Goal: Task Accomplishment & Management: Manage account settings

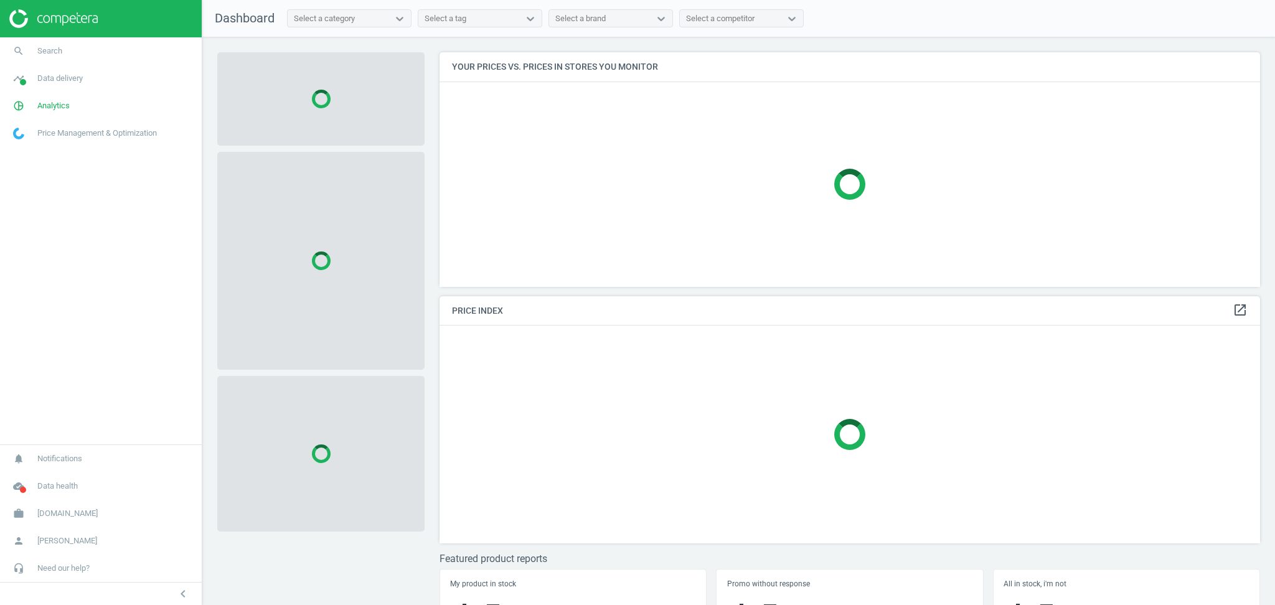
scroll to position [260, 833]
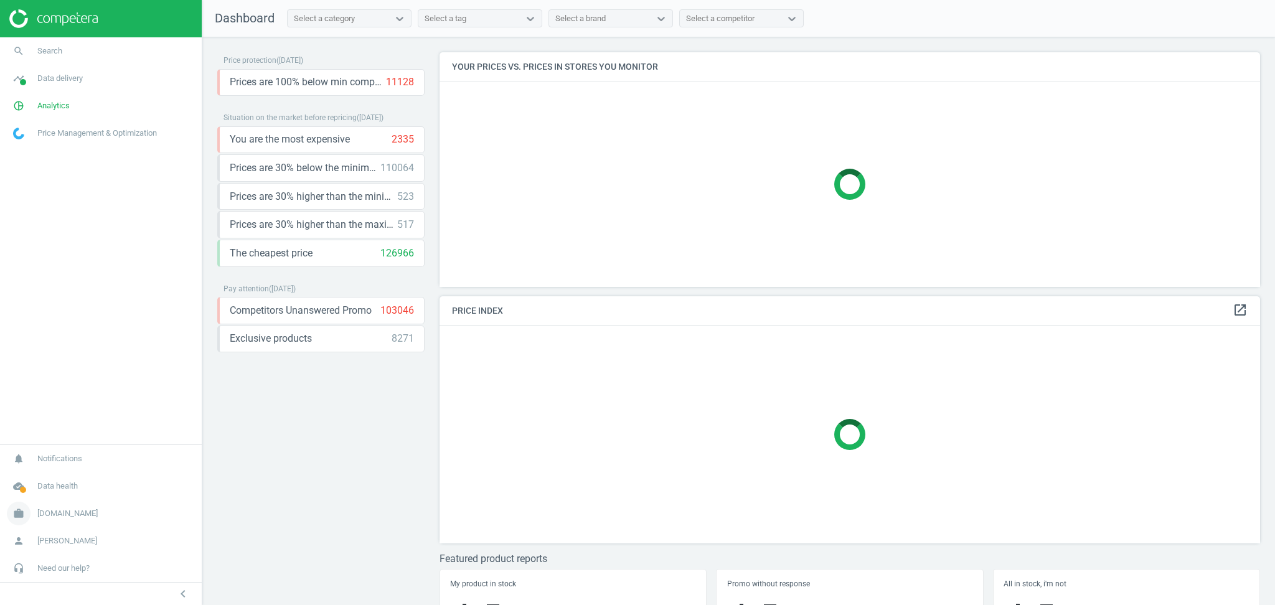
click at [60, 518] on span "autodoc.de" at bounding box center [67, 513] width 60 height 11
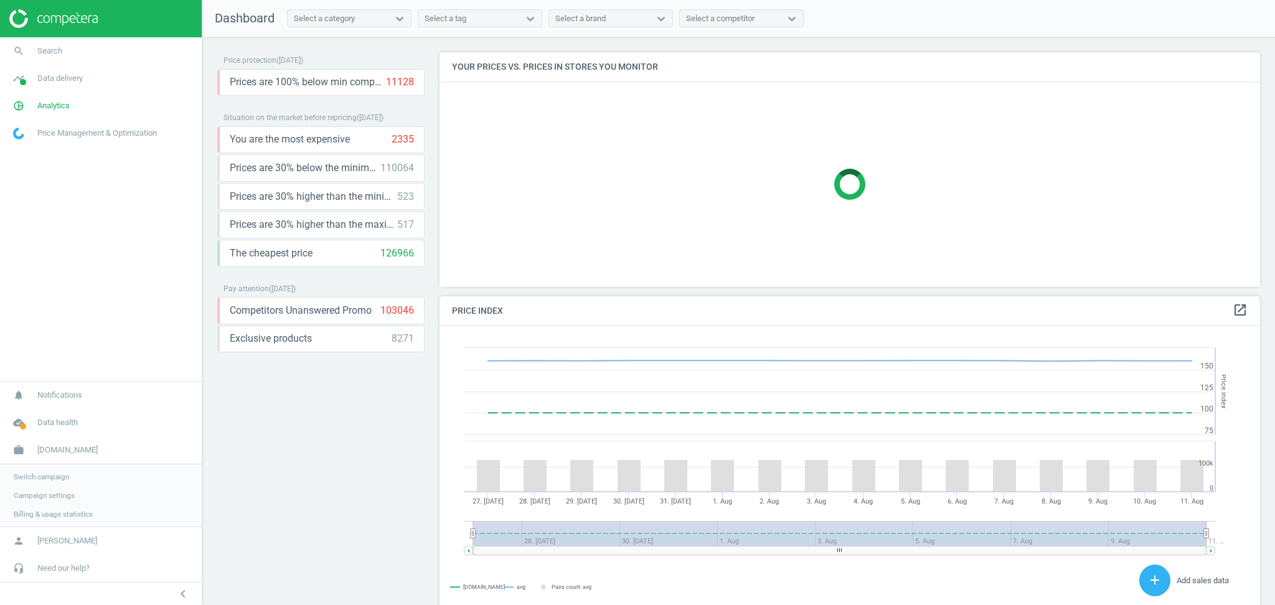
scroll to position [311, 833]
click at [54, 478] on span "Switch campaign" at bounding box center [41, 477] width 55 height 10
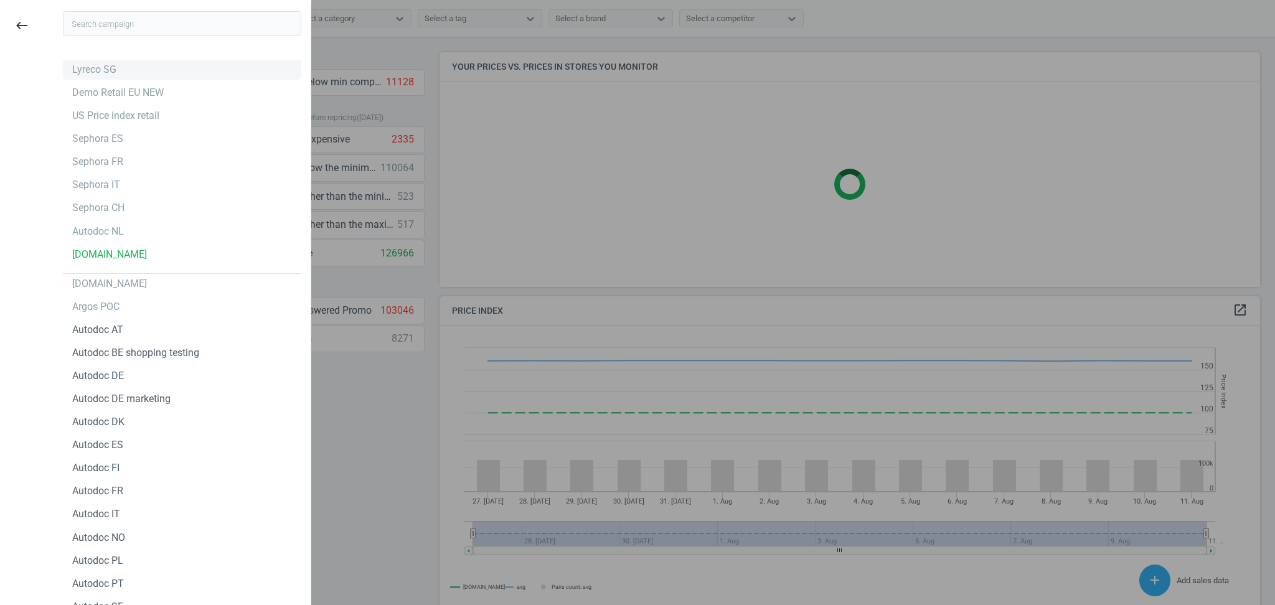
click at [130, 68] on div "Lyreco SG" at bounding box center [182, 70] width 238 height 20
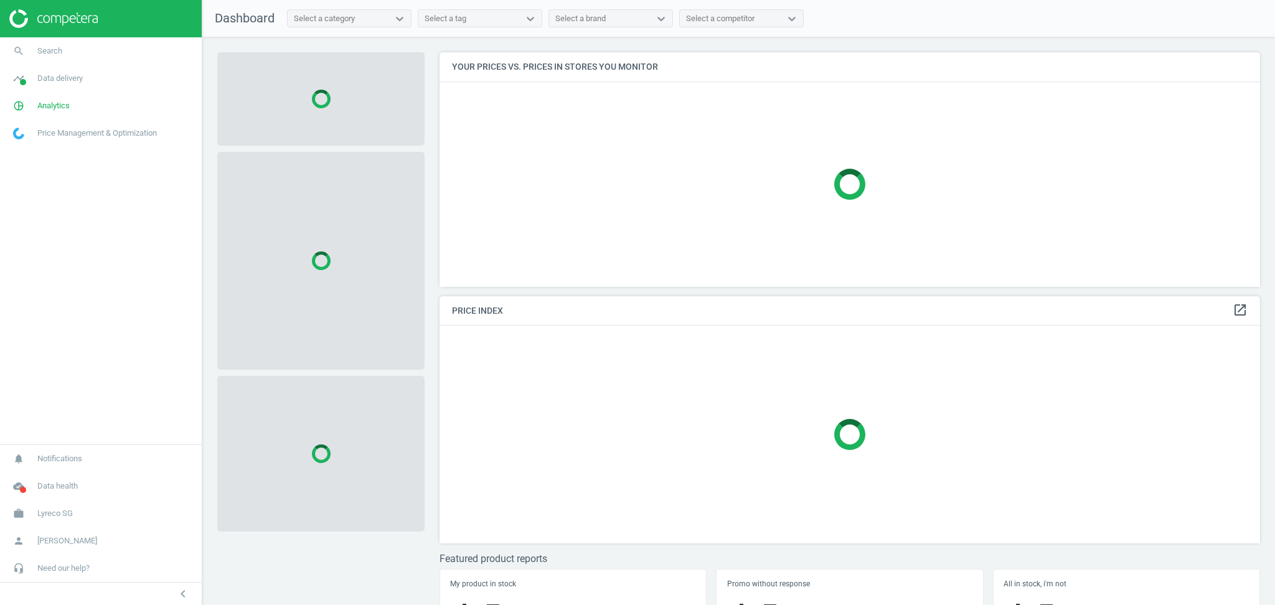
scroll to position [260, 833]
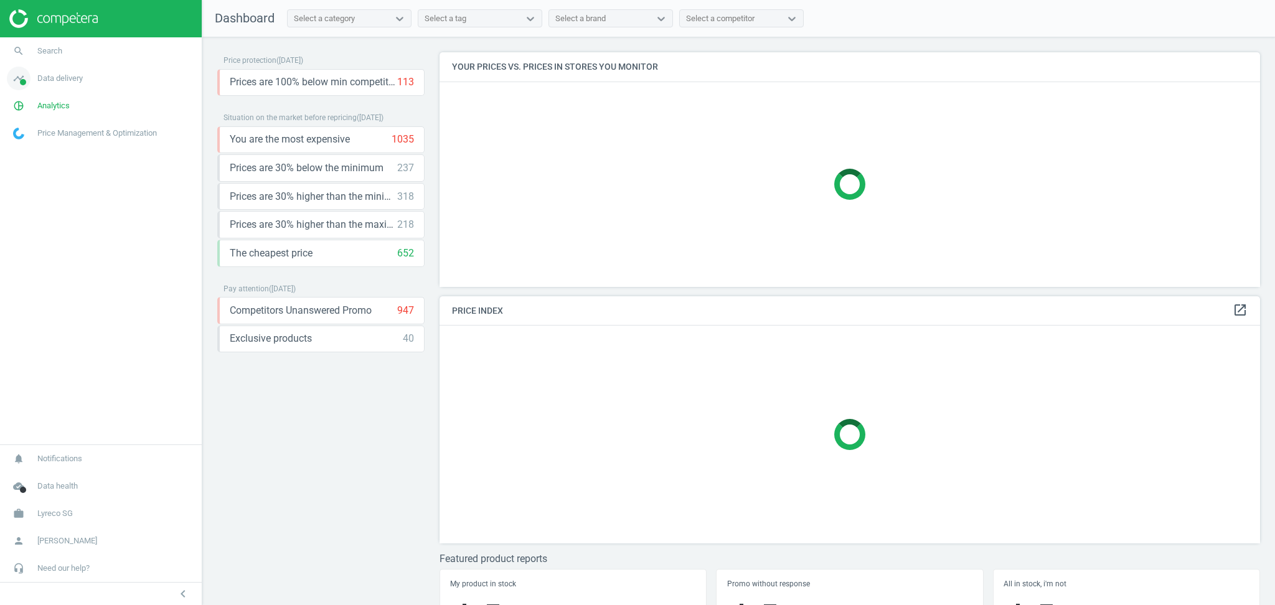
click at [66, 75] on span "Data delivery" at bounding box center [59, 78] width 45 height 11
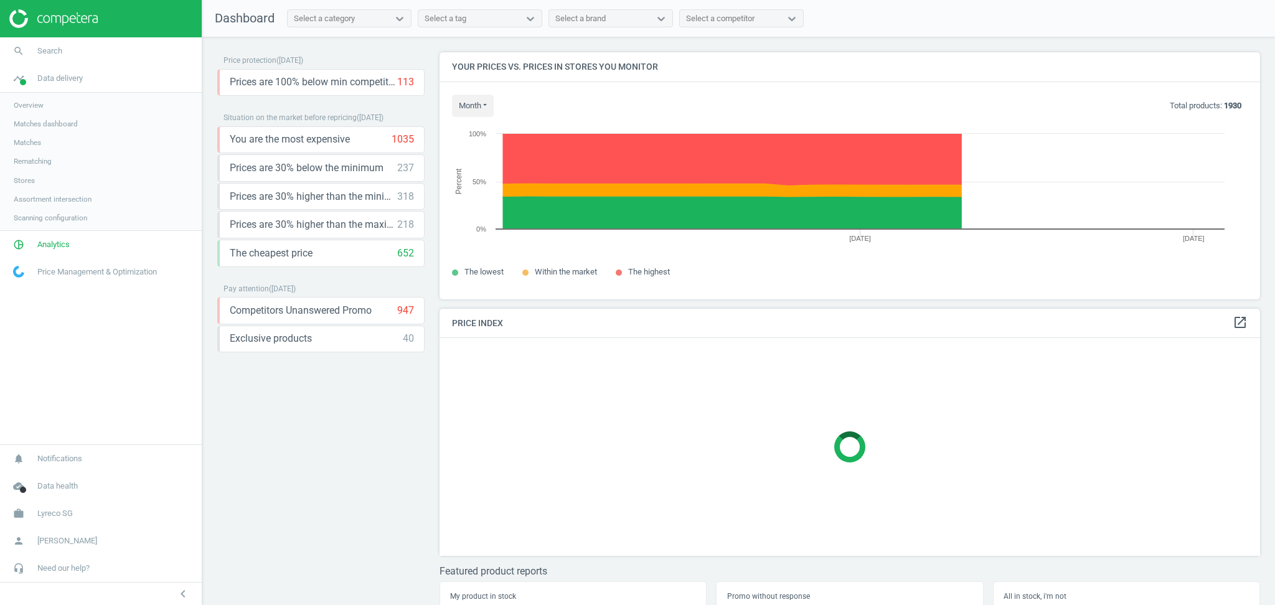
click at [41, 178] on link "Stores" at bounding box center [101, 180] width 202 height 19
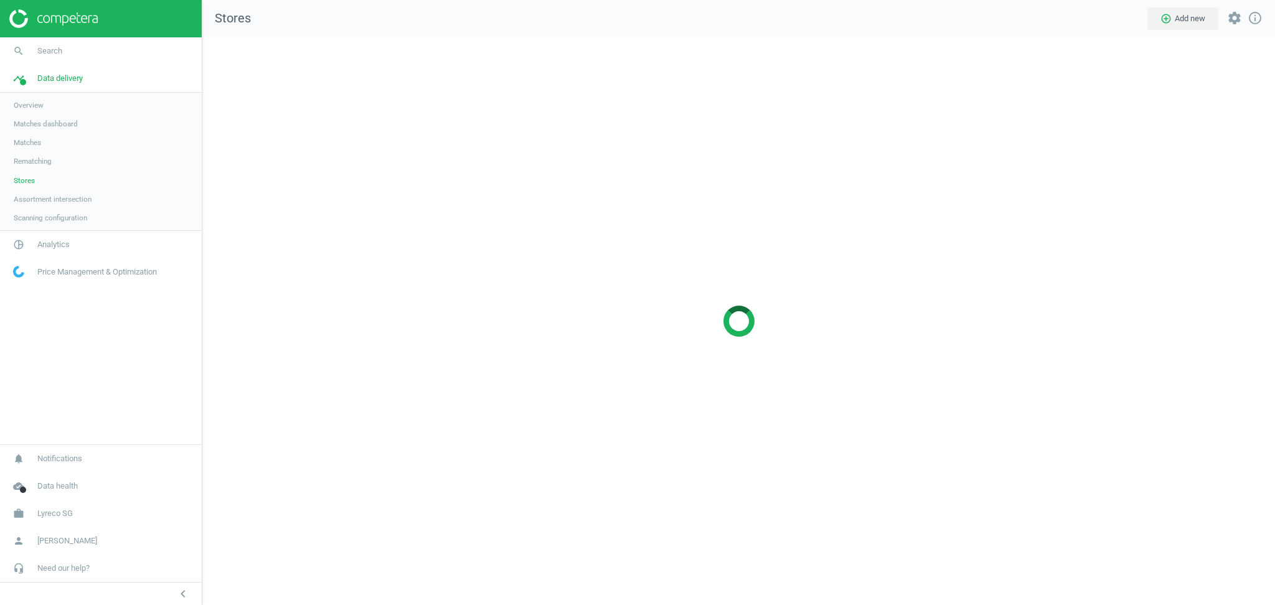
scroll to position [593, 1098]
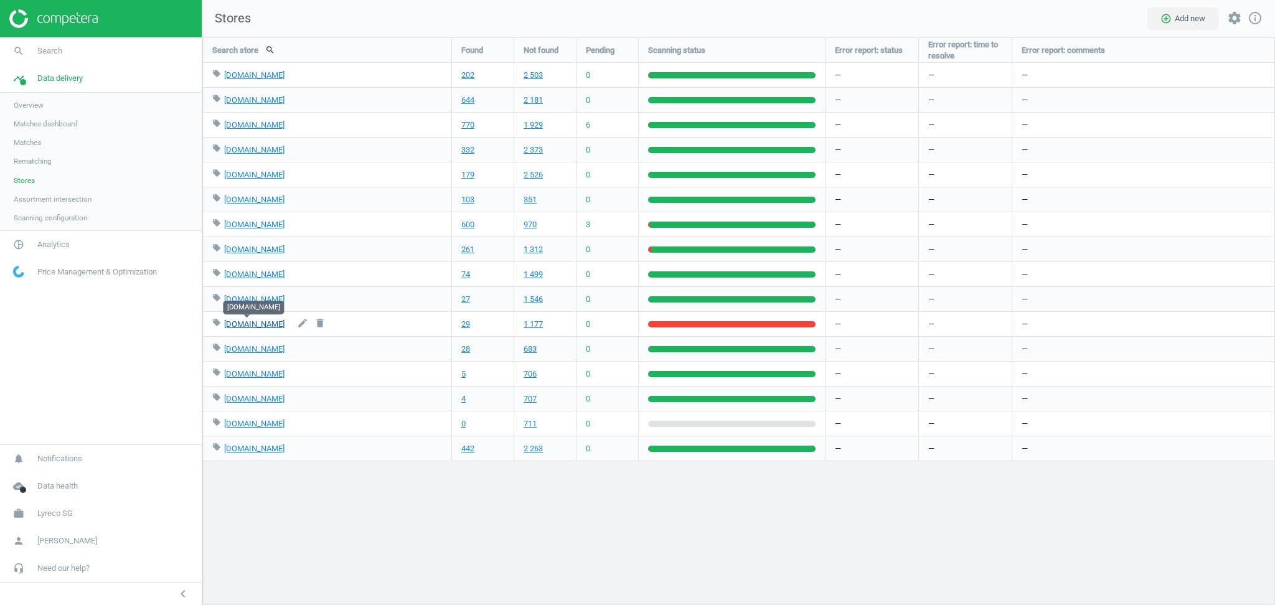
click at [237, 324] on link "yakin.com.sg" at bounding box center [254, 323] width 60 height 9
click at [83, 200] on span "Assortment intersection" at bounding box center [53, 199] width 78 height 10
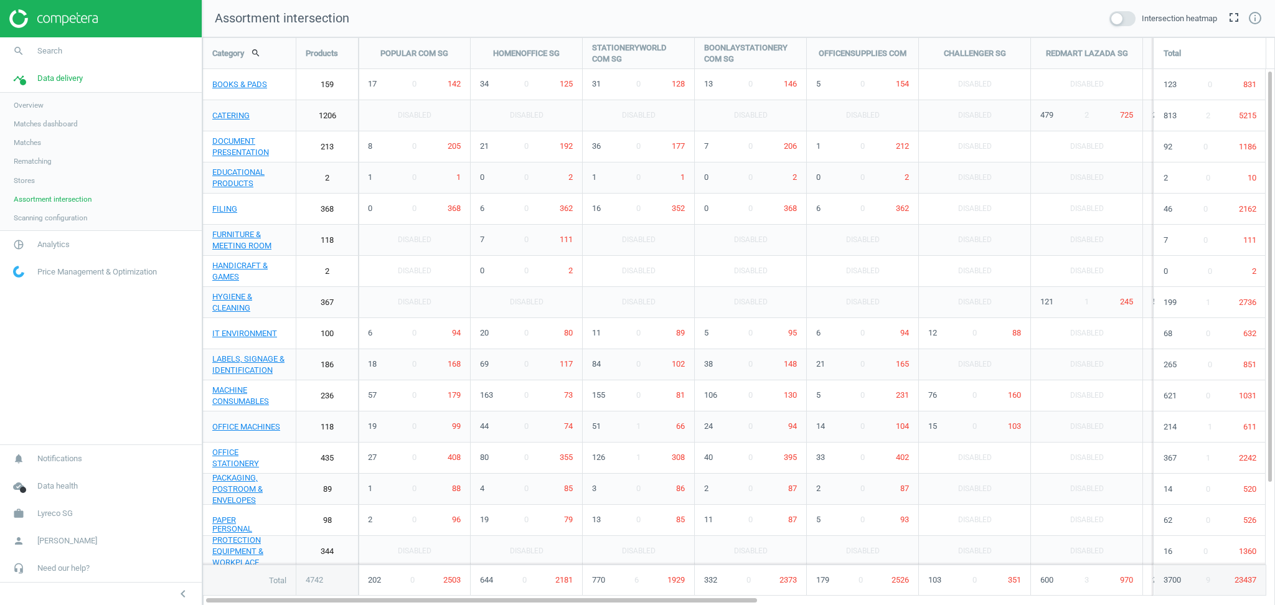
scroll to position [594, 1098]
click at [1123, 18] on span at bounding box center [1123, 18] width 26 height 15
click at [0, 0] on input "checkbox" at bounding box center [0, 0] width 0 height 0
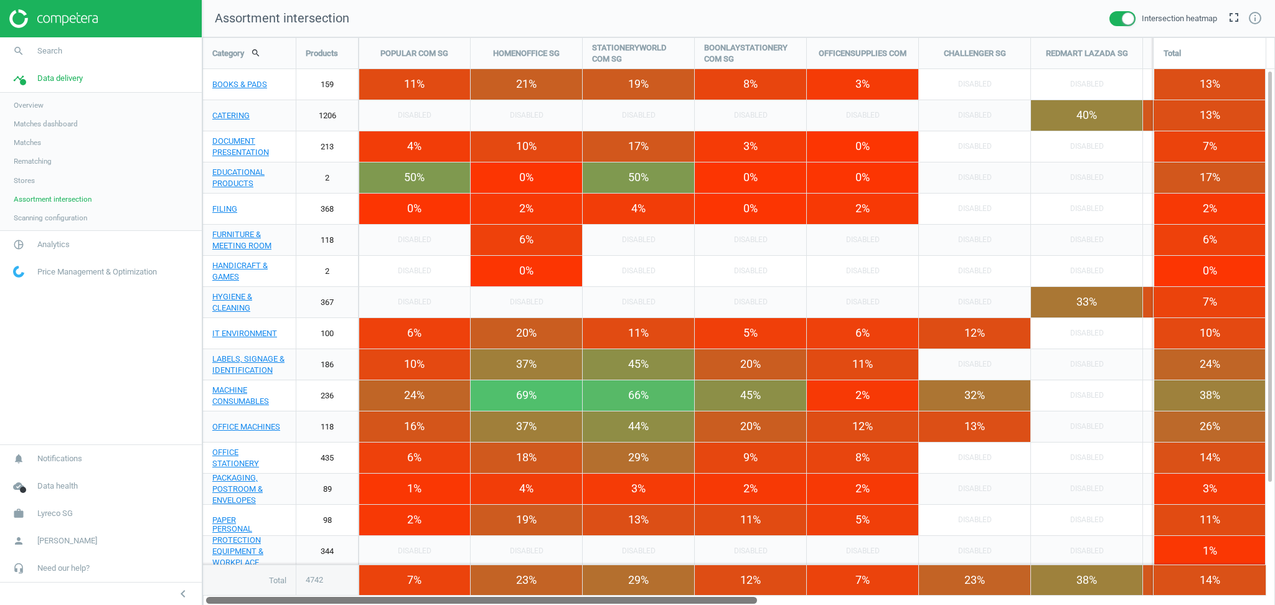
drag, startPoint x: 689, startPoint y: 598, endPoint x: 573, endPoint y: 618, distance: 117.5
click at [573, 605] on html "Group 2 Created with Sketch. ic/cloud_download/grey600 Created with Sketch. gra…" at bounding box center [637, 302] width 1275 height 605
click at [1118, 16] on span at bounding box center [1123, 18] width 26 height 15
click at [0, 0] on input "checkbox" at bounding box center [0, 0] width 0 height 0
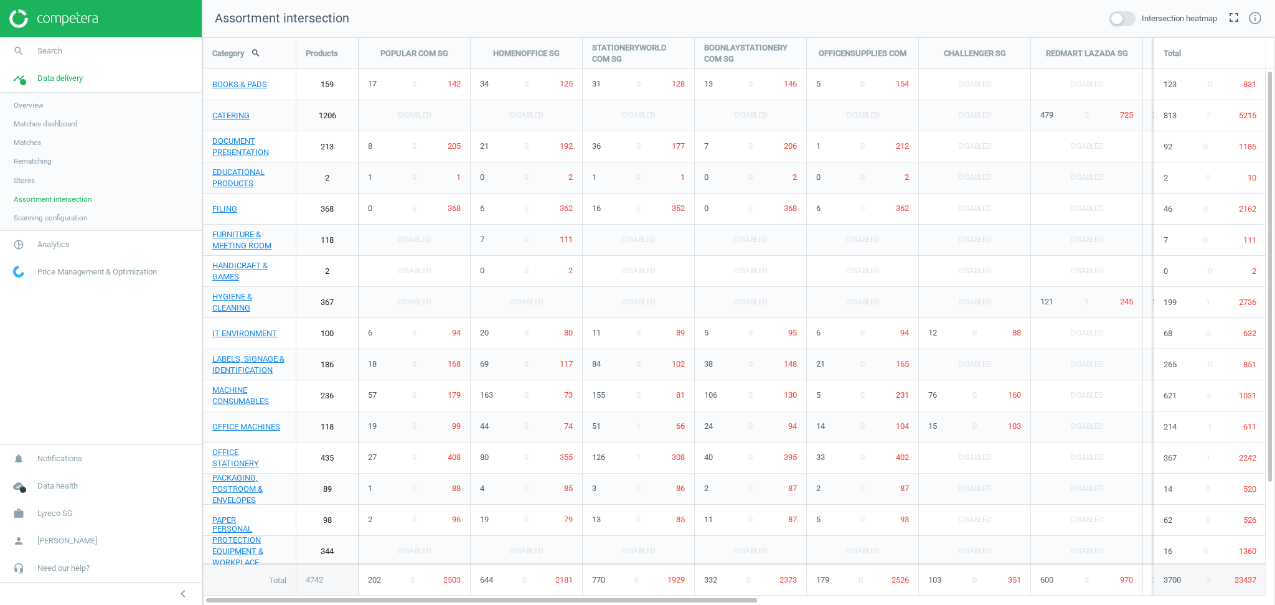
click at [1128, 18] on span at bounding box center [1123, 18] width 26 height 15
click at [0, 0] on input "checkbox" at bounding box center [0, 0] width 0 height 0
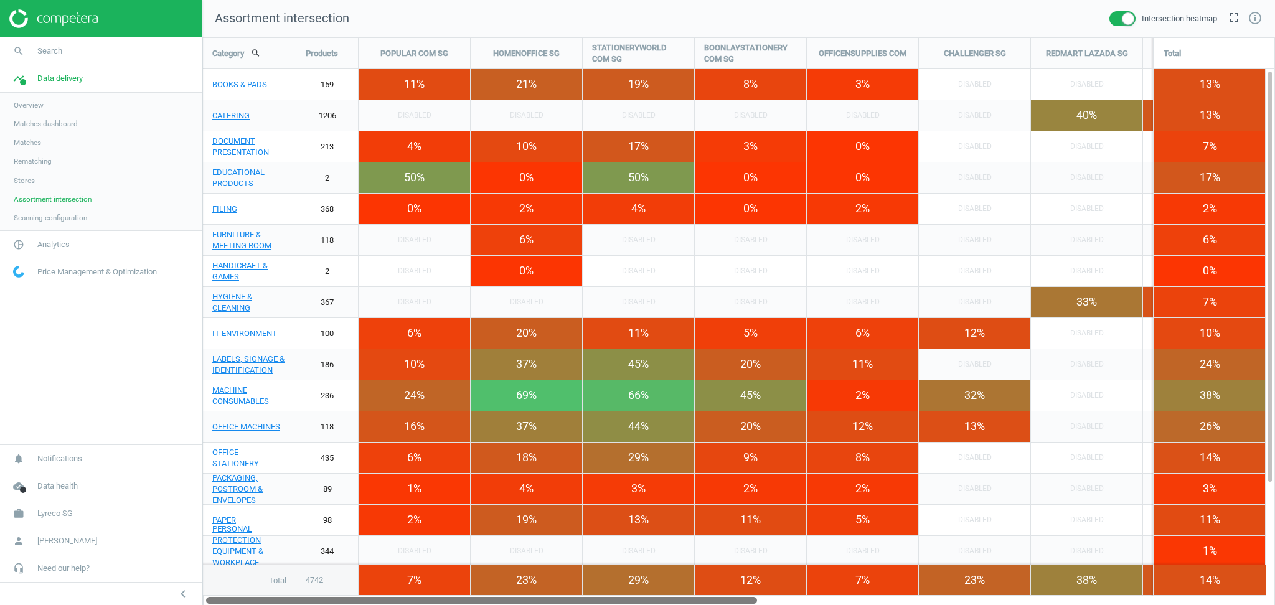
drag, startPoint x: 535, startPoint y: 599, endPoint x: 478, endPoint y: 609, distance: 57.5
click at [478, 605] on html "Group 2 Created with Sketch. ic/cloud_download/grey600 Created with Sketch. gra…" at bounding box center [637, 302] width 1275 height 605
click at [48, 516] on span "Lyreco SG" at bounding box center [54, 513] width 35 height 11
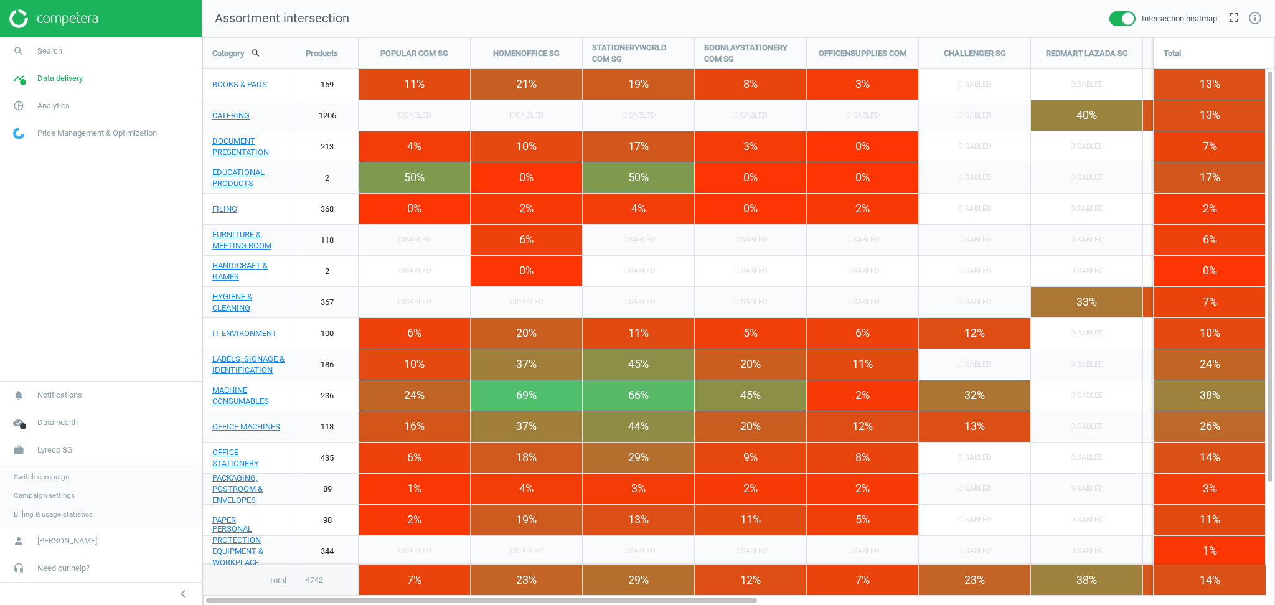
click at [54, 472] on span "Switch campaign" at bounding box center [41, 477] width 55 height 10
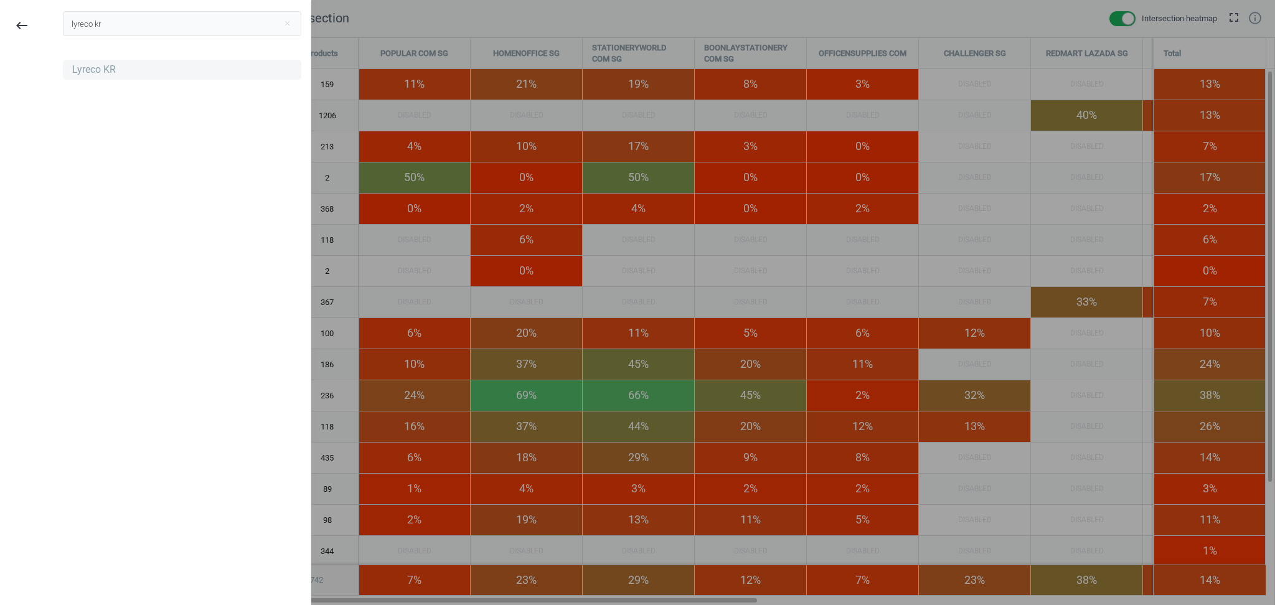
type input "lyreco kr"
click at [127, 70] on div "Lyreco KR" at bounding box center [182, 70] width 238 height 20
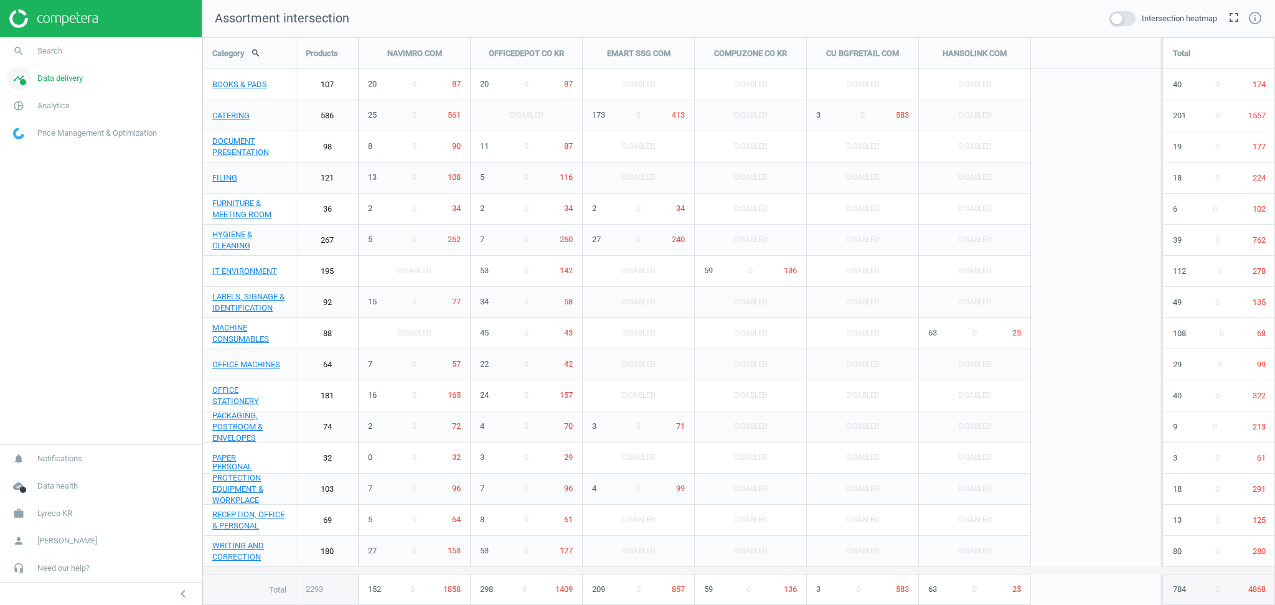
scroll to position [594, 1098]
click at [75, 79] on span "Data delivery" at bounding box center [59, 78] width 45 height 11
click at [23, 177] on span "Stores" at bounding box center [24, 181] width 21 height 10
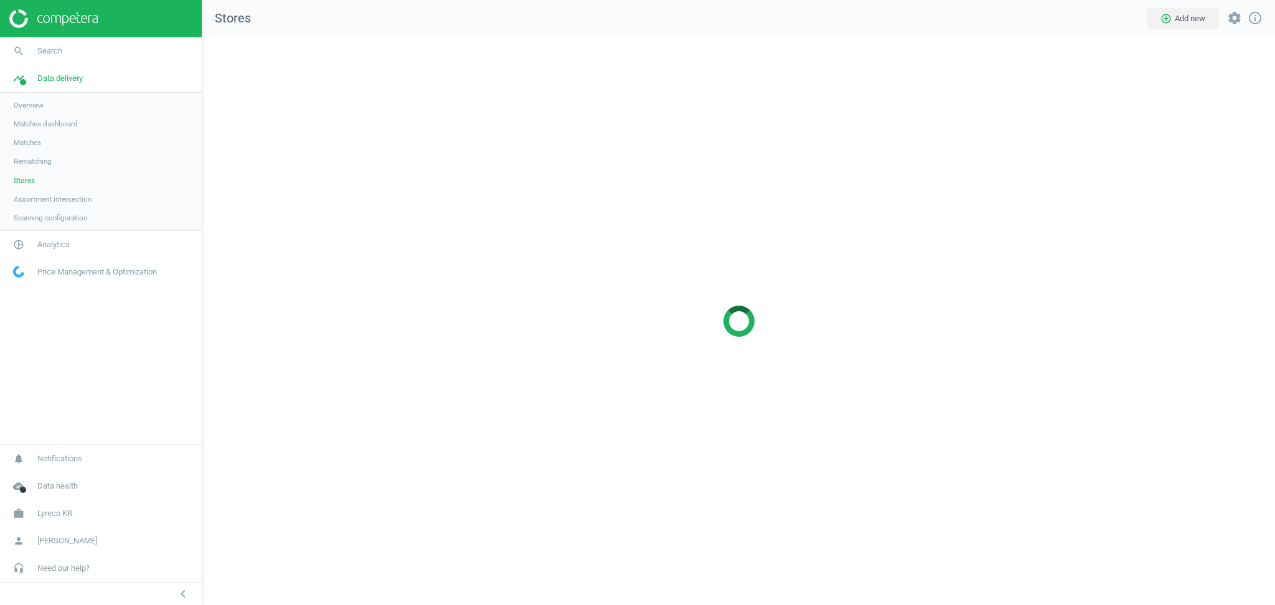
scroll to position [593, 1098]
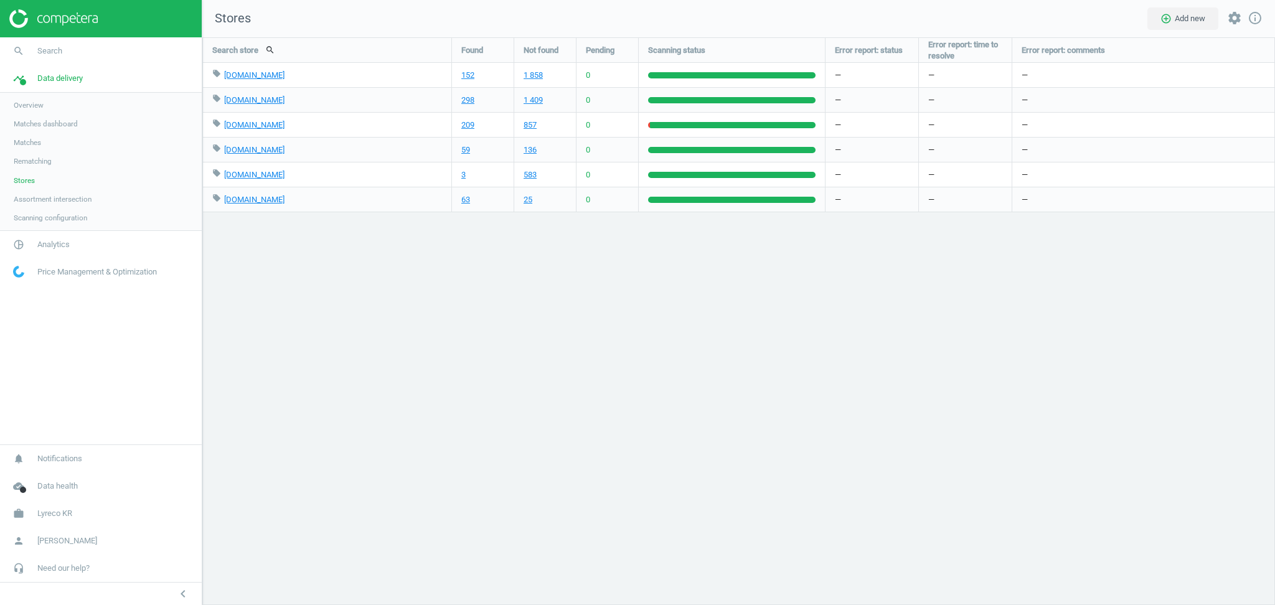
click at [49, 200] on span "Assortment intersection" at bounding box center [53, 199] width 78 height 10
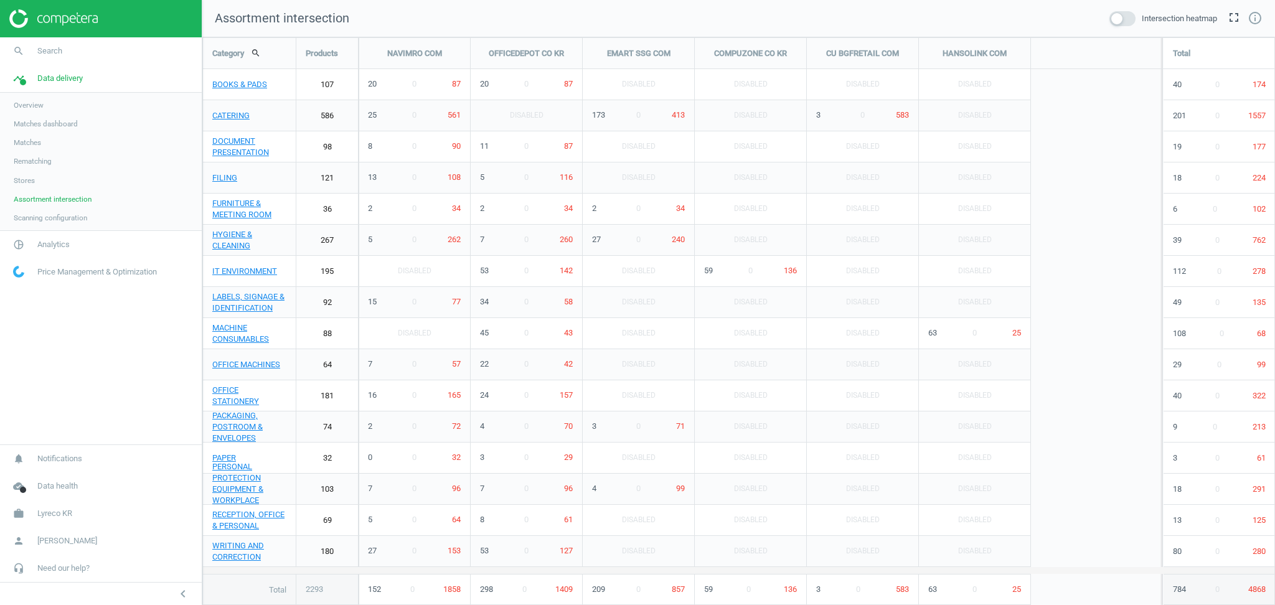
scroll to position [594, 1098]
click at [1126, 17] on span at bounding box center [1123, 18] width 26 height 15
click at [0, 0] on input "checkbox" at bounding box center [0, 0] width 0 height 0
